Goal: Task Accomplishment & Management: Use online tool/utility

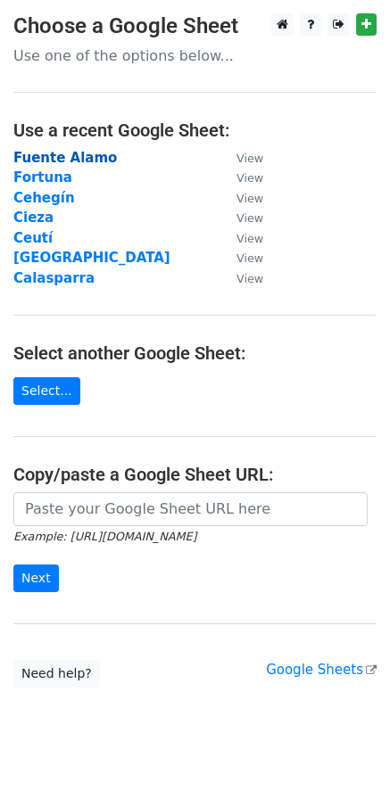
click at [76, 152] on strong "Fuente Alamo" at bounding box center [64, 158] width 103 height 16
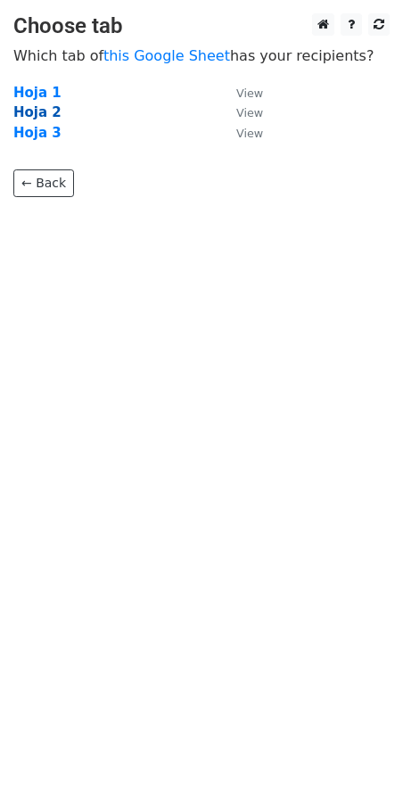
click at [29, 111] on strong "Hoja 2" at bounding box center [37, 112] width 48 height 16
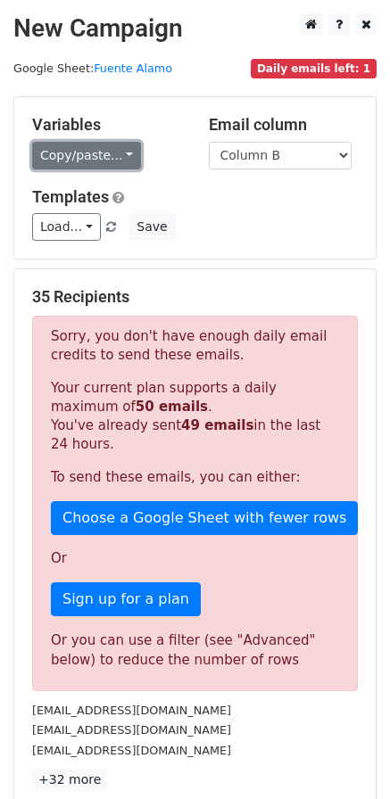
click at [72, 162] on link "Copy/paste..." at bounding box center [86, 156] width 109 height 28
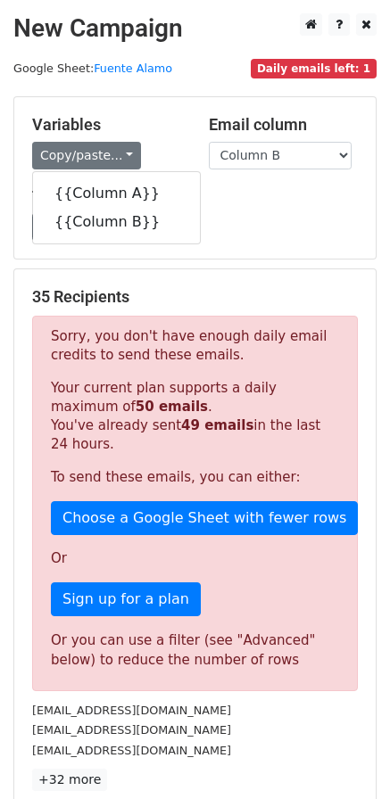
click at [278, 218] on div "Load... Mail servicios Save" at bounding box center [195, 227] width 352 height 28
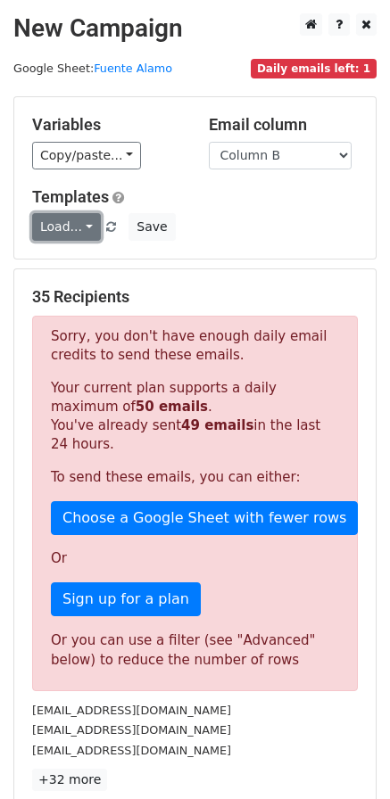
click at [65, 220] on link "Load..." at bounding box center [66, 227] width 69 height 28
click at [86, 261] on link "Mail servicios" at bounding box center [103, 267] width 141 height 29
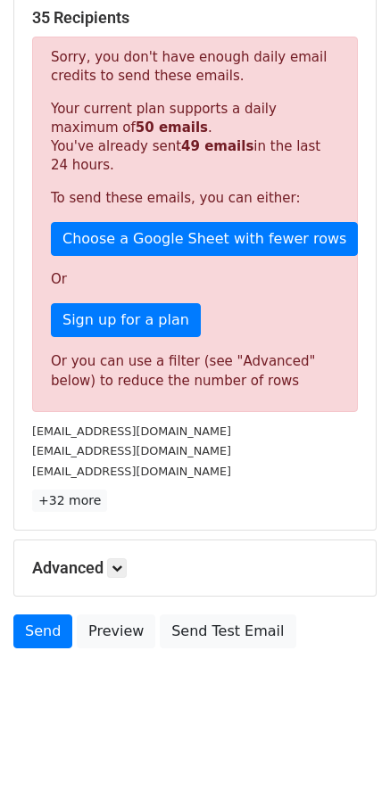
scroll to position [280, 0]
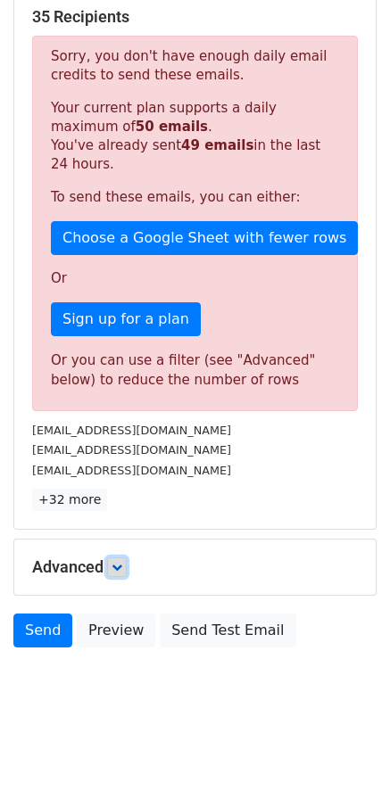
click at [119, 566] on icon at bounding box center [116, 567] width 11 height 11
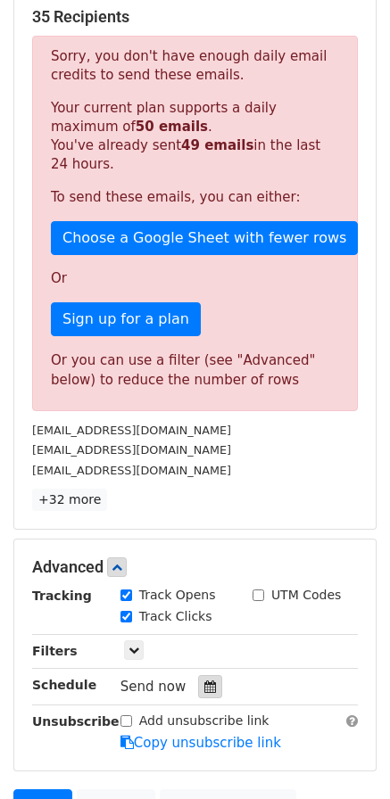
click at [204, 682] on icon at bounding box center [210, 686] width 12 height 12
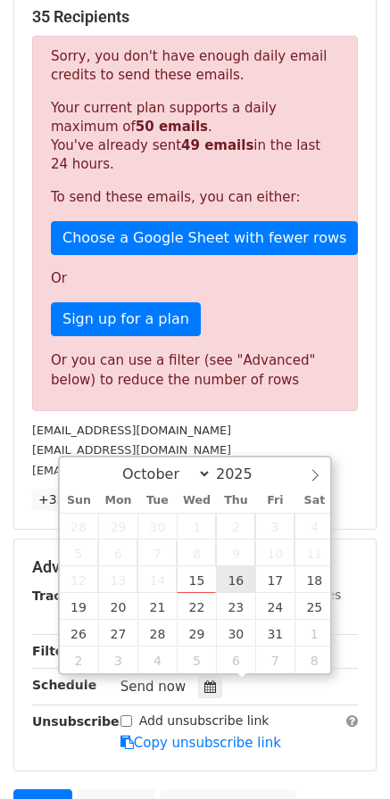
type input "2025-10-16 12:00"
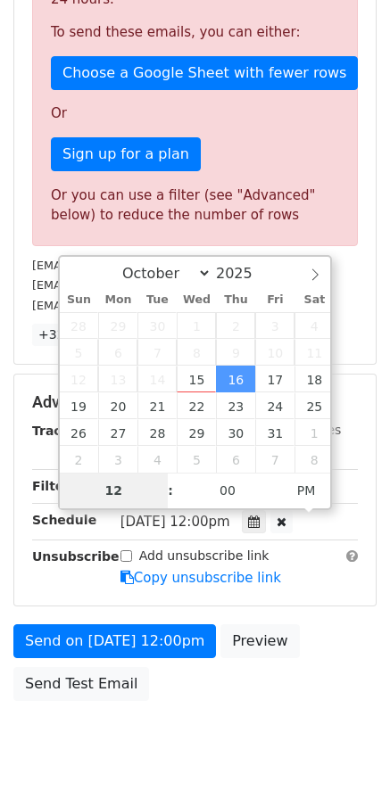
scroll to position [458, 0]
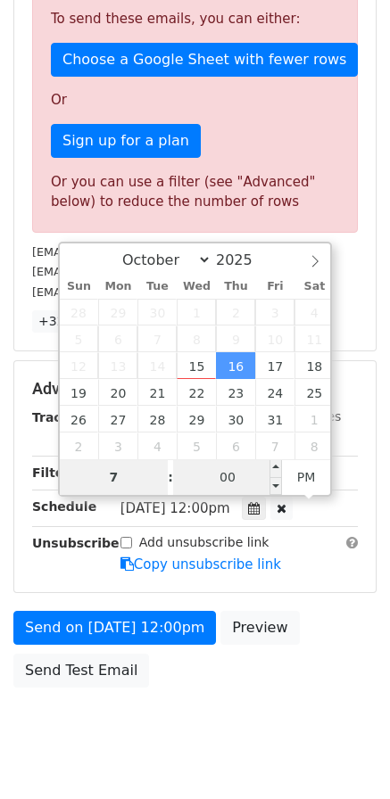
type input "7"
type input "2025-10-16 19:00"
type input "07"
click at [227, 480] on input "00" at bounding box center [227, 477] width 109 height 36
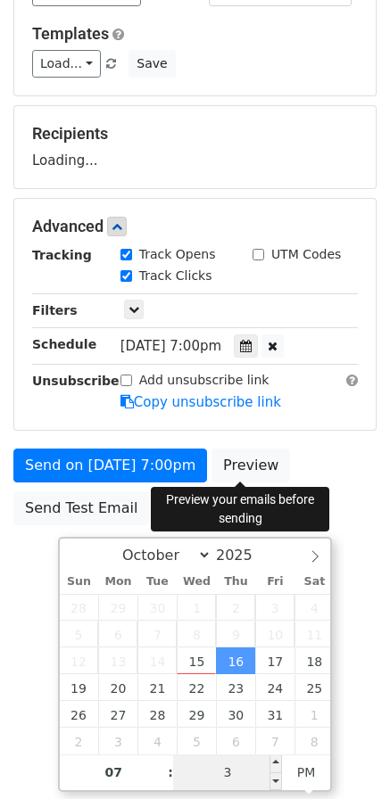
type input "30"
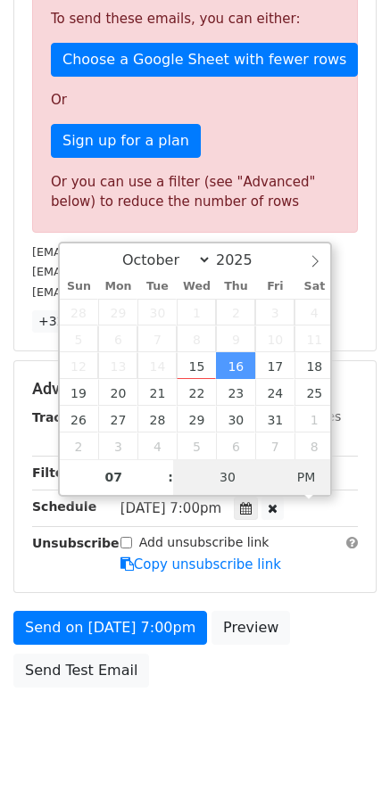
type input "2025-10-16 07:30"
click at [314, 479] on span "AM" at bounding box center [306, 477] width 49 height 36
type input "3"
type input "40"
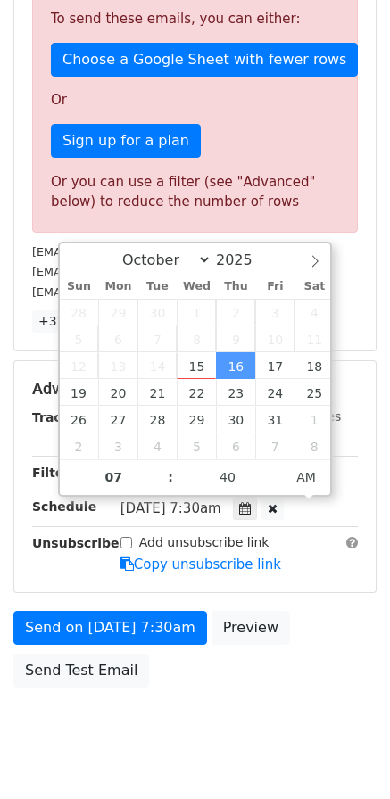
type input "2025-10-16 07:40"
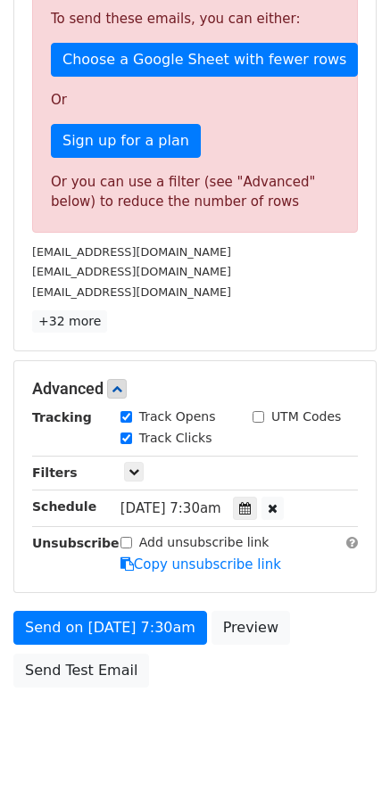
click at [313, 637] on div "Send on Oct 16 at 7:30am Preview Send Test Email" at bounding box center [195, 654] width 390 height 86
click at [251, 508] on icon at bounding box center [245, 508] width 12 height 12
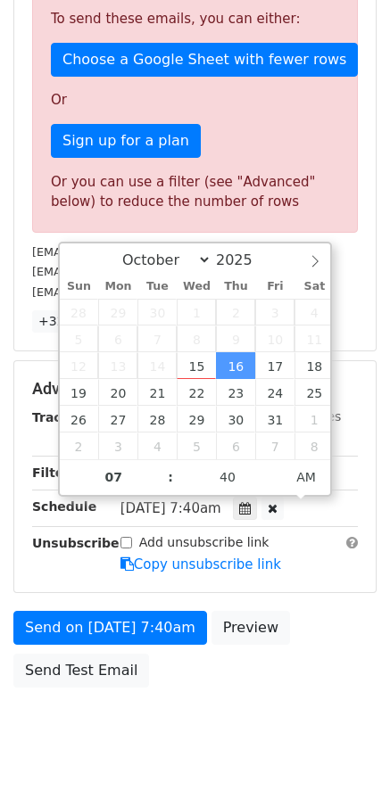
click at [295, 573] on div "Add unsubscribe link Copy unsubscribe link" at bounding box center [239, 553] width 264 height 41
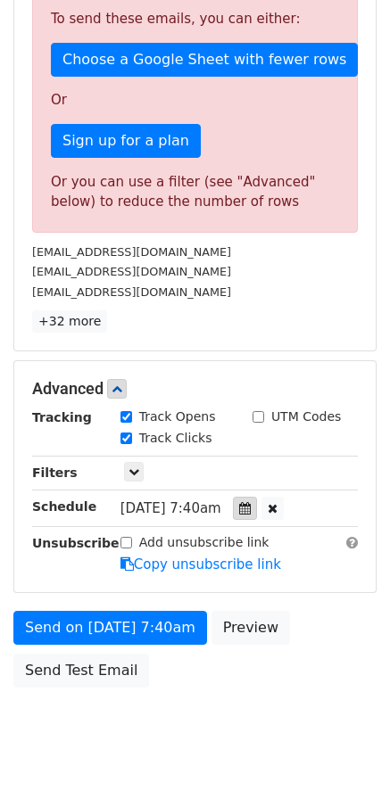
click at [251, 511] on icon at bounding box center [245, 508] width 12 height 12
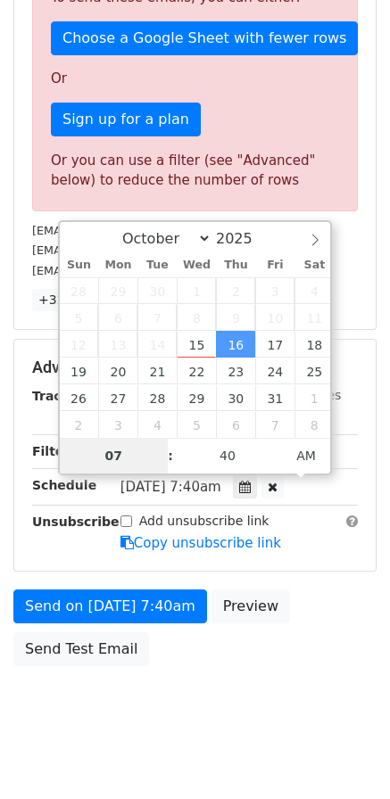
scroll to position [497, 0]
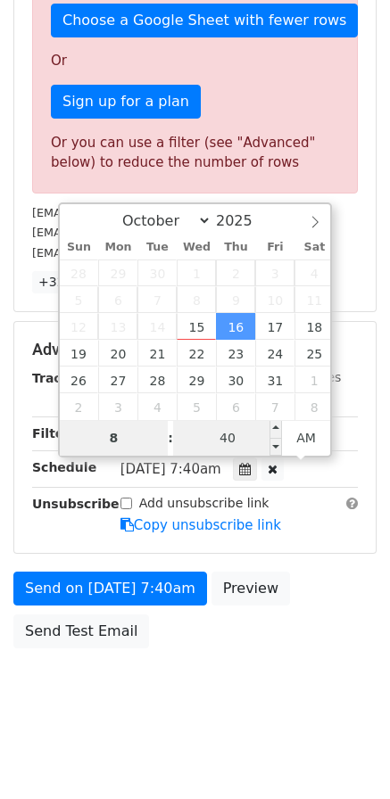
type input "8"
type input "2025-10-16 08:40"
type input "08"
type input "0"
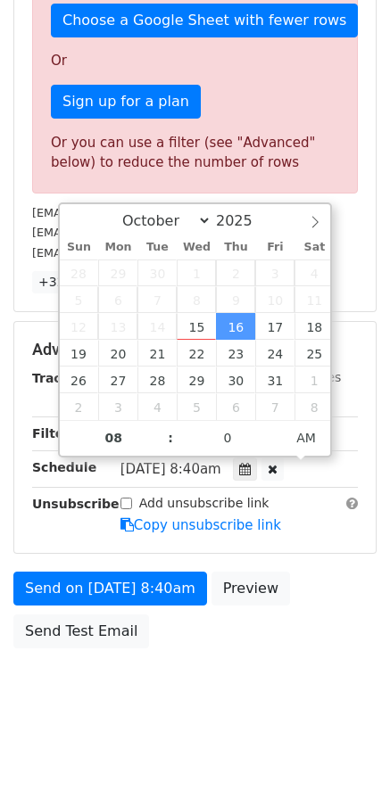
type input "2025-10-16 08:00"
click at [332, 598] on div "Send on Oct 16 at 8:40am Preview Send Test Email" at bounding box center [195, 614] width 390 height 86
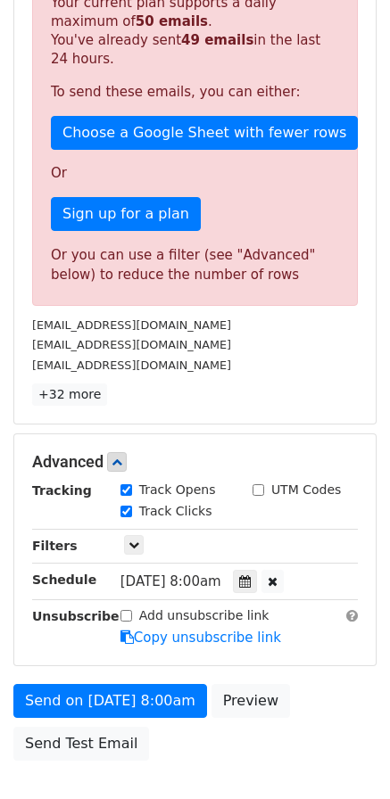
scroll to position [408, 0]
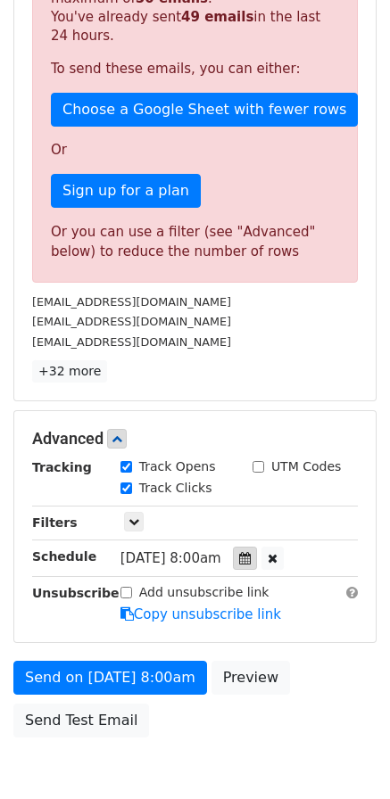
click at [251, 562] on icon at bounding box center [245, 558] width 12 height 12
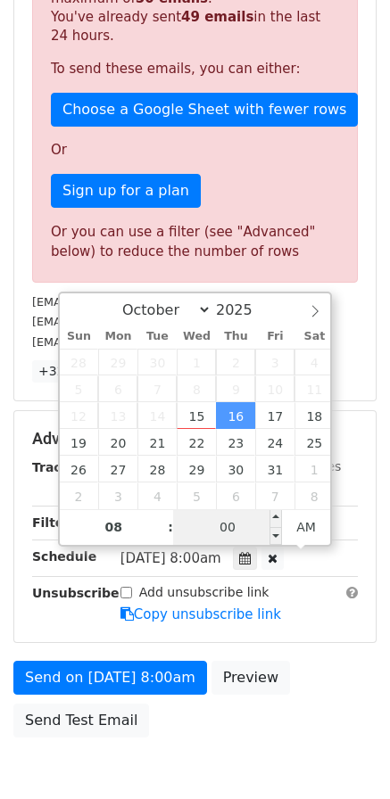
click at [241, 528] on input "00" at bounding box center [227, 527] width 109 height 36
type input "30"
type input "2025-10-16 08:30"
click at [298, 697] on div "Send on Oct 16 at 8:00am Preview Send Test Email" at bounding box center [195, 704] width 390 height 86
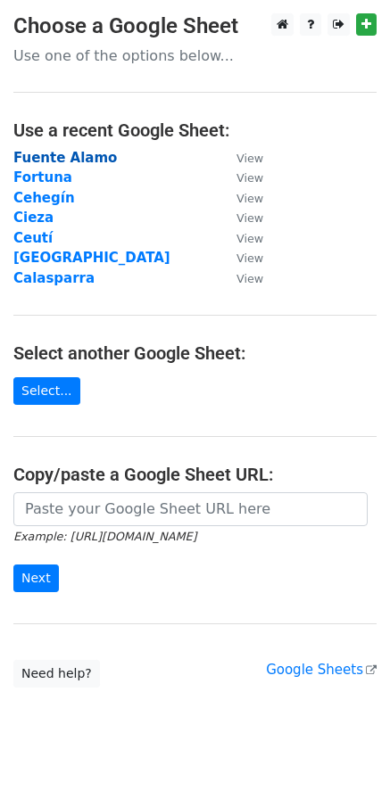
click at [95, 157] on strong "Fuente Alamo" at bounding box center [64, 158] width 103 height 16
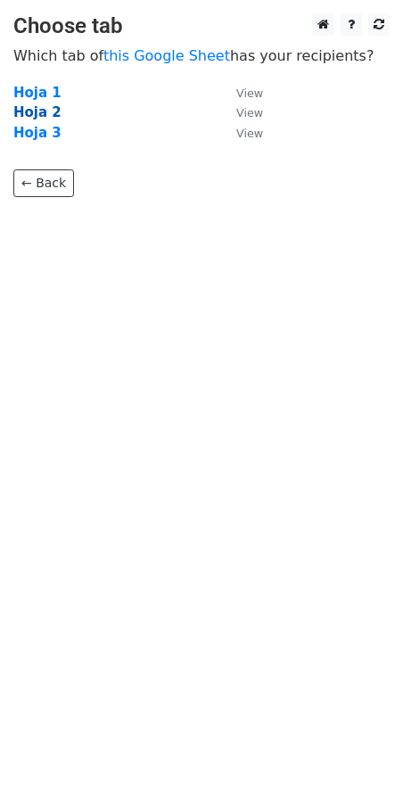
click at [29, 111] on strong "Hoja 2" at bounding box center [37, 112] width 48 height 16
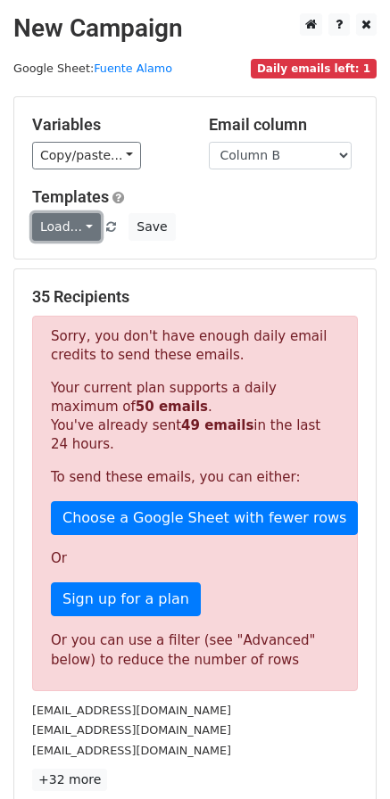
click at [72, 218] on link "Load..." at bounding box center [66, 227] width 69 height 28
click at [76, 262] on link "Mail servicios" at bounding box center [103, 267] width 141 height 29
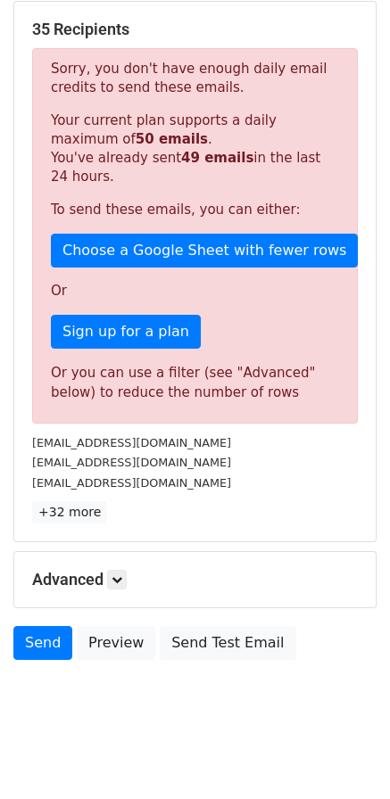
scroll to position [280, 0]
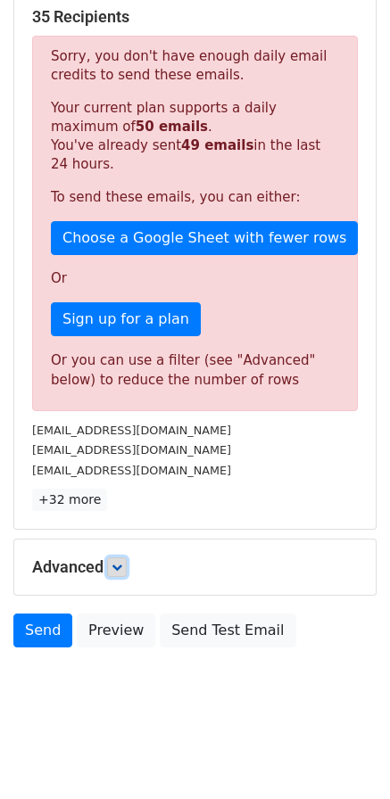
click at [117, 570] on icon at bounding box center [116, 567] width 11 height 11
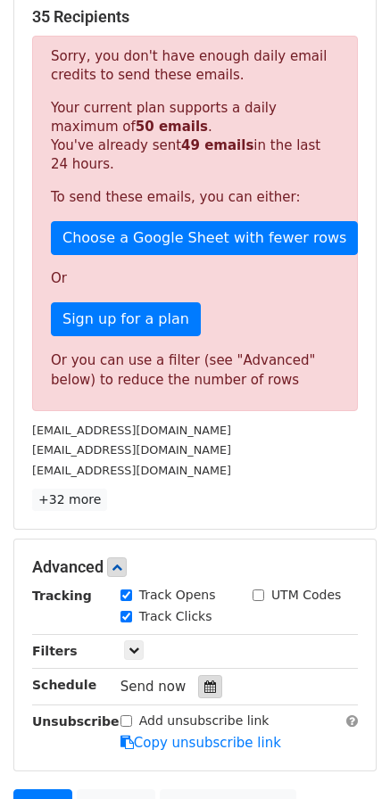
click at [204, 681] on icon at bounding box center [210, 686] width 12 height 12
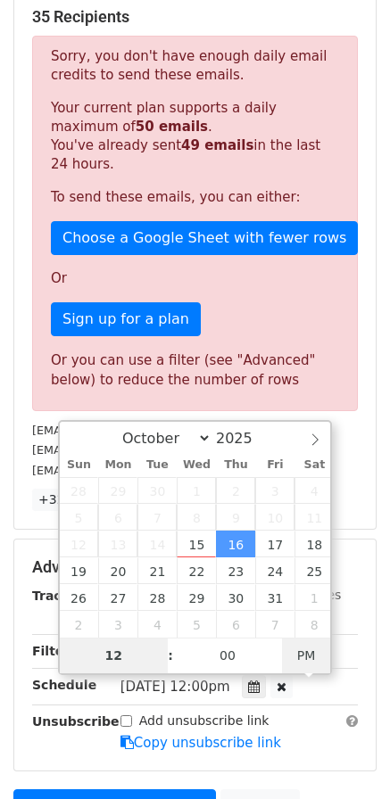
type input "[DATE] 00:00"
click at [300, 651] on span "AM" at bounding box center [306, 655] width 49 height 36
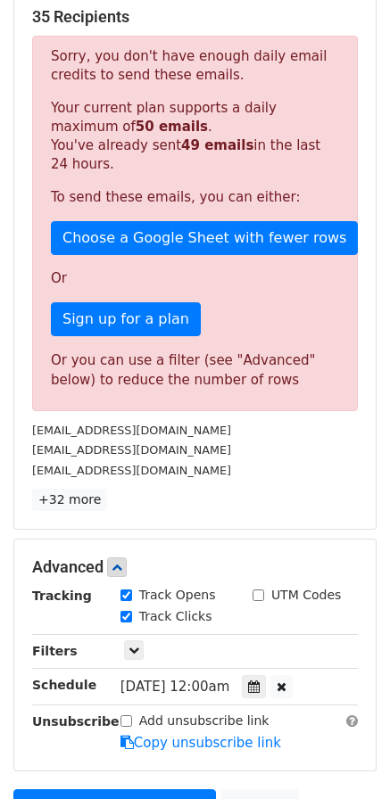
click at [385, 514] on main "New Campaign Daily emails left: 1 Google Sheet: [GEOGRAPHIC_DATA] Variables Cop…" at bounding box center [195, 303] width 390 height 1141
